Goal: Register for event/course

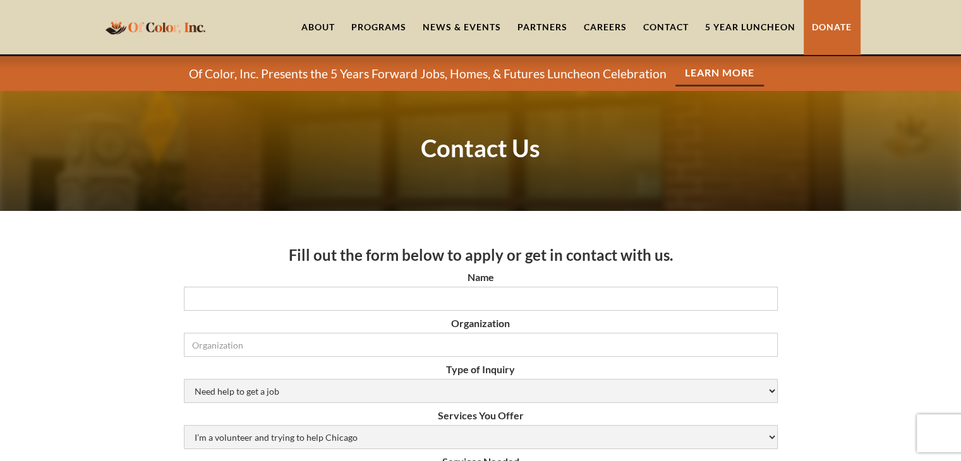
click at [741, 30] on link "5 Year Luncheon" at bounding box center [750, 27] width 107 height 54
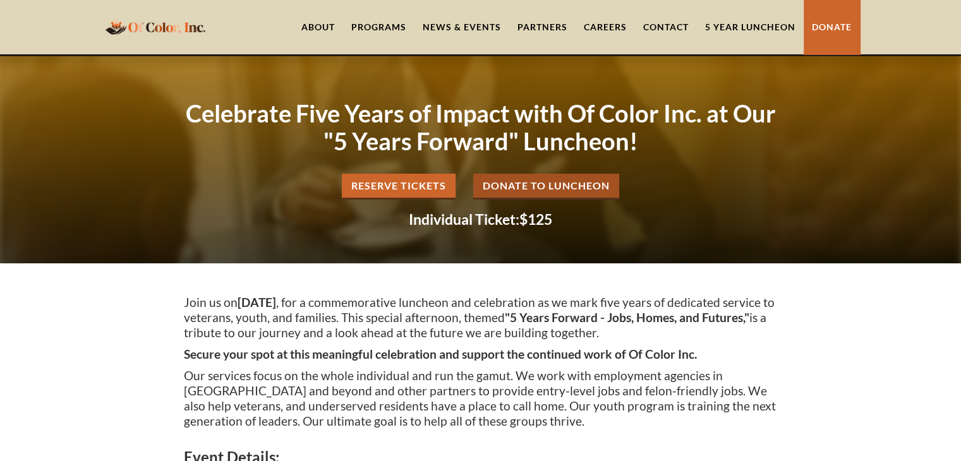
click at [427, 188] on link "Reserve Tickets" at bounding box center [399, 187] width 114 height 26
